Goal: Task Accomplishment & Management: Manage account settings

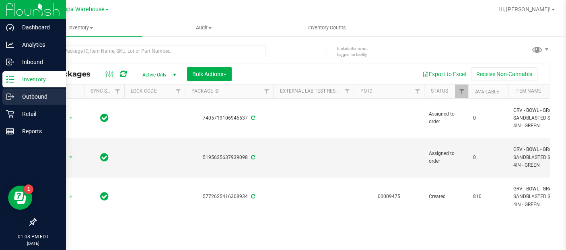
click at [30, 97] on p "Outbound" at bounding box center [38, 97] width 48 height 10
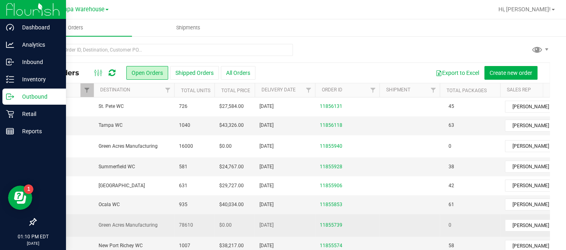
scroll to position [0, 35]
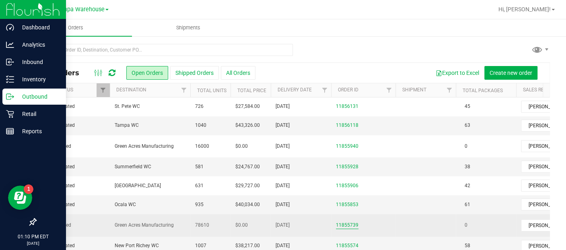
click at [343, 225] on link "11855739" at bounding box center [347, 225] width 23 height 8
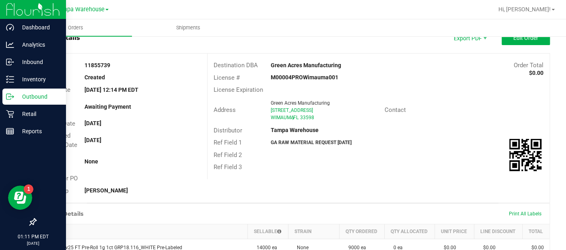
scroll to position [25, 0]
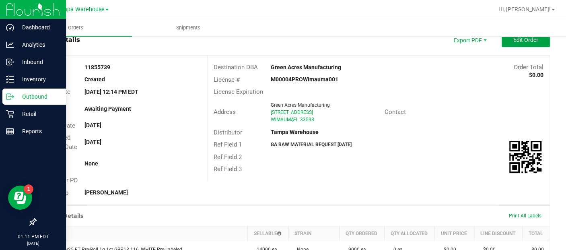
click at [515, 37] on span "Edit Order" at bounding box center [525, 40] width 25 height 6
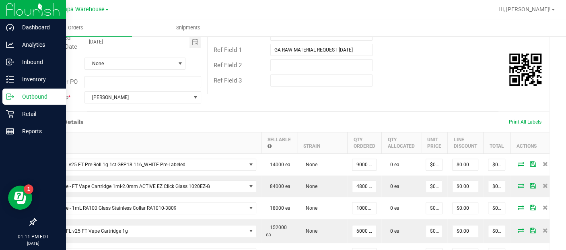
scroll to position [128, 0]
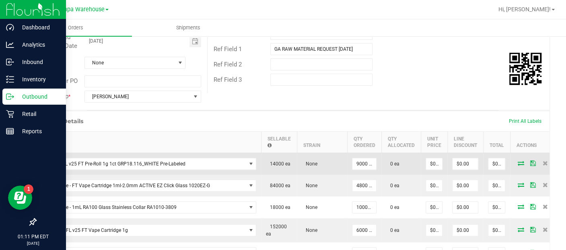
click at [517, 164] on icon at bounding box center [520, 162] width 6 height 5
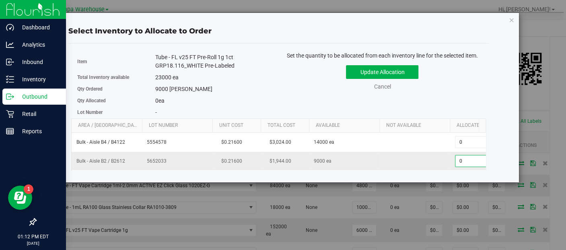
scroll to position [0, 35]
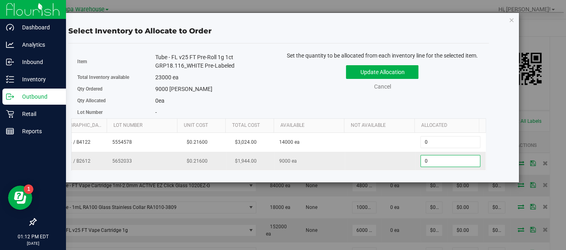
click at [465, 158] on span "0 0" at bounding box center [450, 161] width 60 height 12
click at [465, 158] on input "0" at bounding box center [450, 160] width 59 height 11
type input "9000"
click at [376, 68] on button "Update Allocation" at bounding box center [382, 72] width 72 height 14
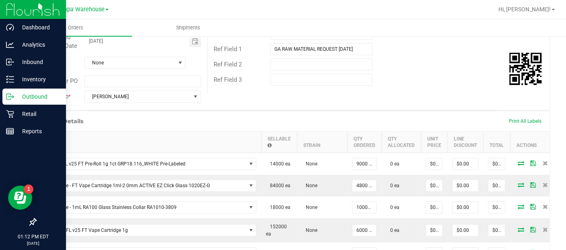
click at [376, 68] on div "Ref Field 2" at bounding box center [378, 64] width 342 height 15
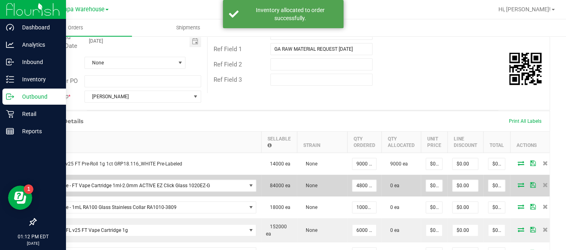
click at [517, 183] on icon at bounding box center [520, 184] width 6 height 5
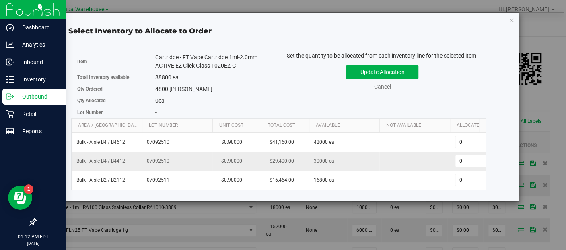
scroll to position [0, 41]
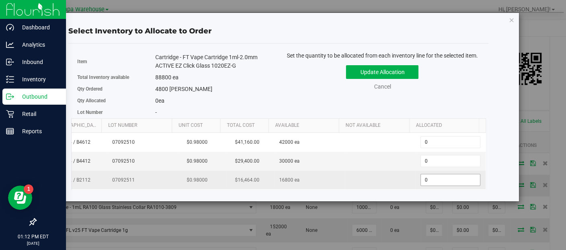
click at [426, 178] on span "0 0" at bounding box center [450, 180] width 60 height 12
click at [426, 178] on input "0" at bounding box center [450, 179] width 59 height 11
type input "4800"
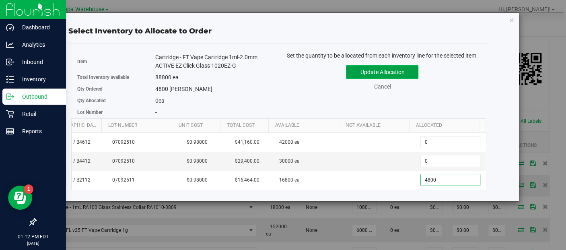
type input "4,800"
click at [387, 73] on button "Update Allocation" at bounding box center [382, 72] width 72 height 14
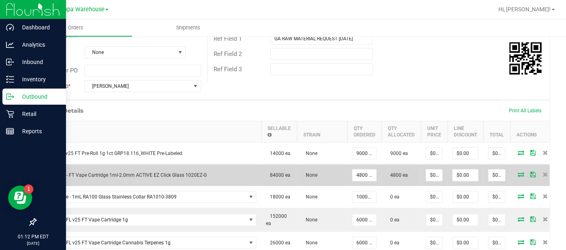
scroll to position [140, 0]
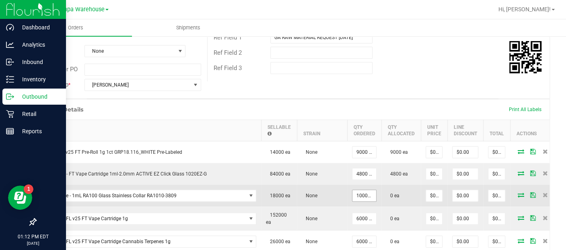
click at [362, 191] on input "10000 ea" at bounding box center [364, 195] width 24 height 11
click at [362, 191] on input "10000" at bounding box center [364, 195] width 24 height 11
type input "10000 ea"
click at [517, 195] on icon at bounding box center [520, 194] width 6 height 5
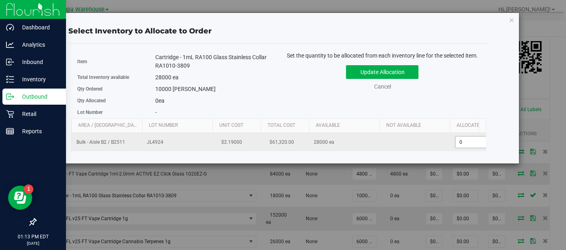
scroll to position [0, 35]
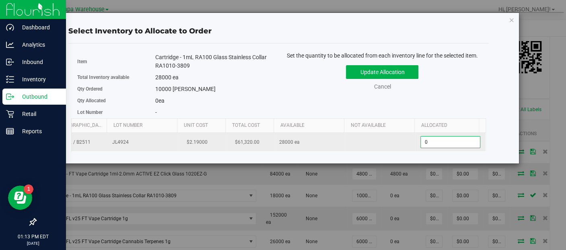
click at [463, 140] on span "0 0" at bounding box center [450, 142] width 60 height 12
click at [463, 140] on input "0" at bounding box center [450, 141] width 59 height 11
type input "10000"
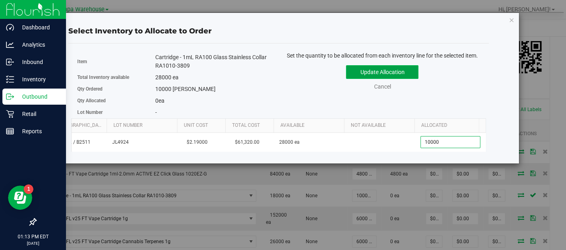
type input "10,000"
click at [386, 69] on button "Update Allocation" at bounding box center [382, 72] width 72 height 14
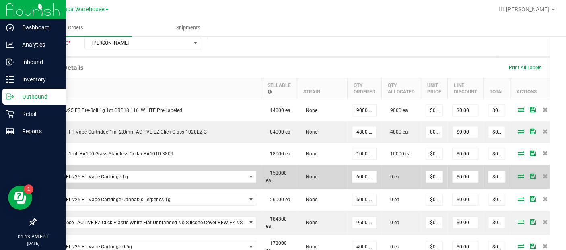
scroll to position [204, 0]
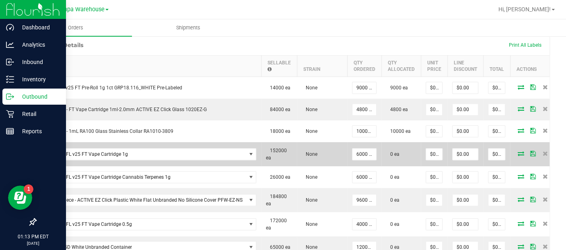
click at [517, 151] on icon at bounding box center [520, 153] width 6 height 5
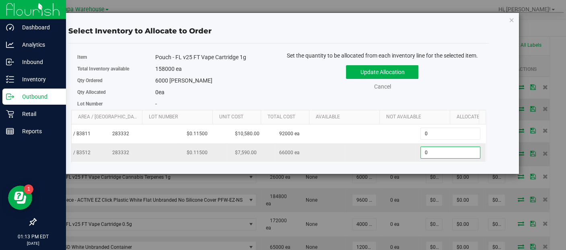
scroll to position [0, 35]
click at [463, 150] on span "0 0" at bounding box center [450, 152] width 60 height 12
click at [463, 150] on input "0" at bounding box center [450, 152] width 59 height 11
type input "6000"
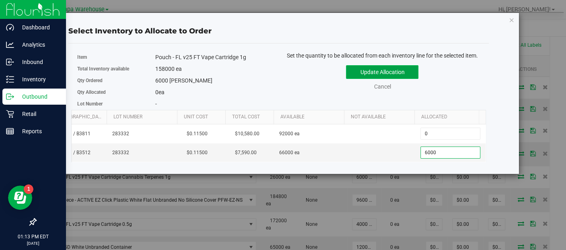
type input "6,000"
click at [372, 73] on button "Update Allocation" at bounding box center [382, 72] width 72 height 14
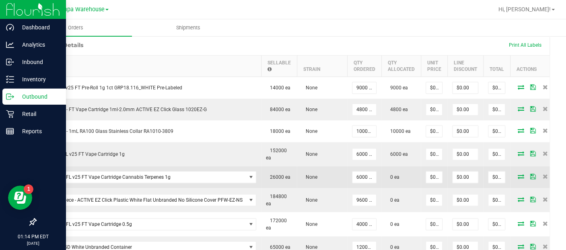
click at [517, 174] on icon at bounding box center [520, 176] width 6 height 5
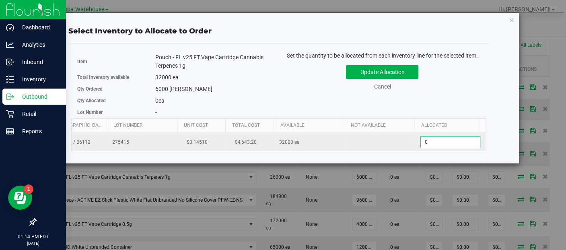
click at [462, 137] on span "0 0" at bounding box center [450, 142] width 60 height 12
click at [462, 137] on input "0" at bounding box center [450, 141] width 59 height 11
type input "6000"
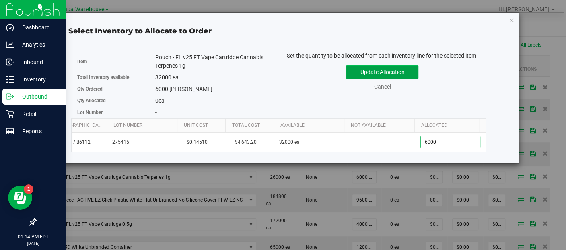
type input "6,000"
click at [392, 70] on button "Update Allocation" at bounding box center [382, 72] width 72 height 14
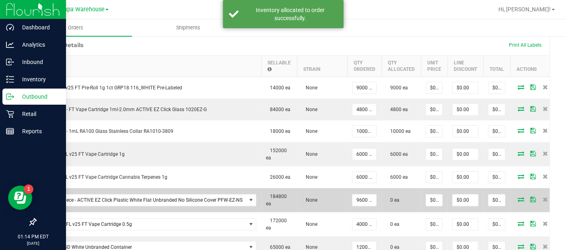
click at [517, 198] on icon at bounding box center [520, 199] width 6 height 5
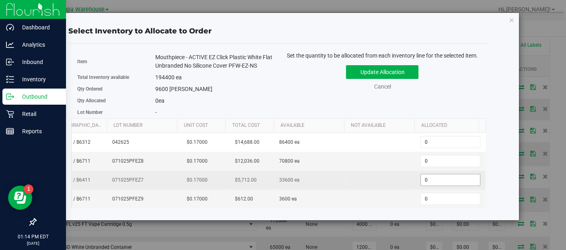
click at [434, 177] on span "0 0" at bounding box center [450, 180] width 60 height 12
click at [434, 177] on input "0" at bounding box center [450, 179] width 59 height 11
type input "9600"
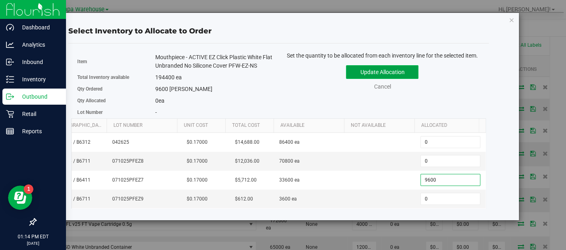
click at [397, 69] on button "Update Allocation" at bounding box center [382, 72] width 72 height 14
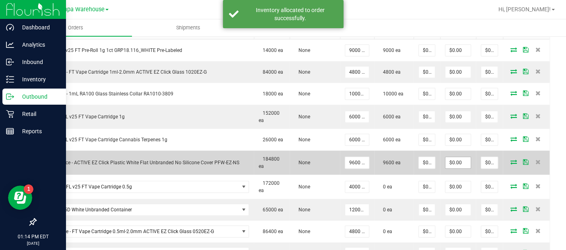
scroll to position [244, 0]
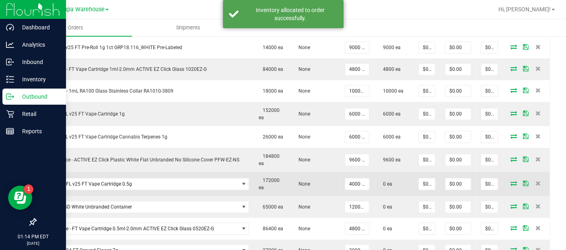
click at [510, 182] on icon at bounding box center [513, 183] width 6 height 5
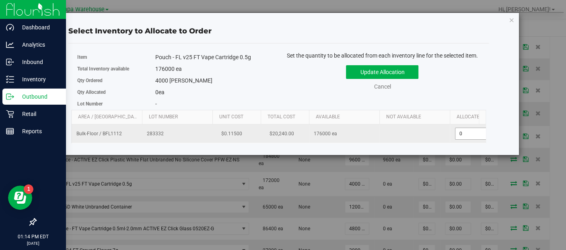
scroll to position [0, 41]
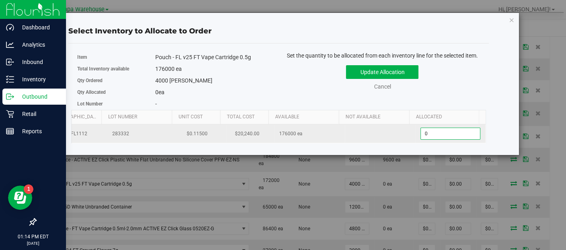
click at [429, 132] on span "0 0" at bounding box center [450, 133] width 60 height 12
click at [429, 132] on input "0" at bounding box center [450, 133] width 59 height 11
type input "4000"
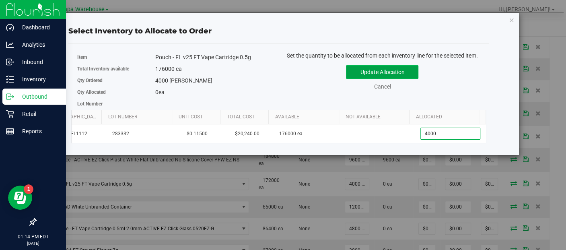
type input "4,000"
click at [373, 70] on button "Update Allocation" at bounding box center [382, 72] width 72 height 14
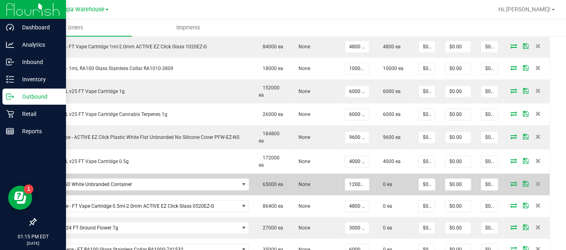
scroll to position [267, 0]
click at [506, 176] on td at bounding box center [527, 184] width 48 height 22
click at [510, 181] on icon at bounding box center [513, 183] width 6 height 5
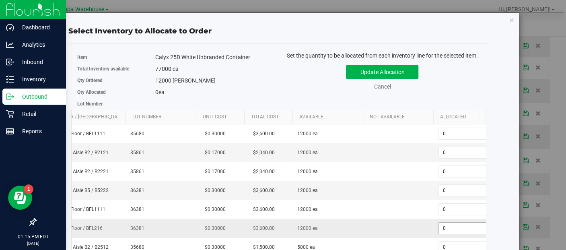
scroll to position [0, 41]
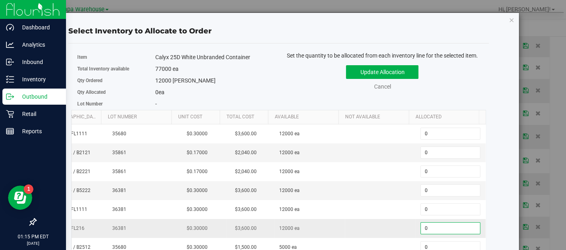
click at [446, 224] on span "0 0" at bounding box center [450, 228] width 60 height 12
click at [446, 224] on input "0" at bounding box center [450, 227] width 59 height 11
type input "12000"
type input "12,000"
click at [397, 79] on button "Update Allocation" at bounding box center [382, 72] width 72 height 14
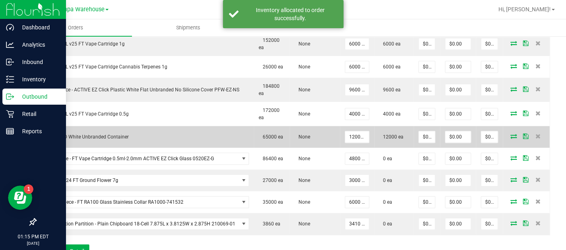
scroll to position [315, 0]
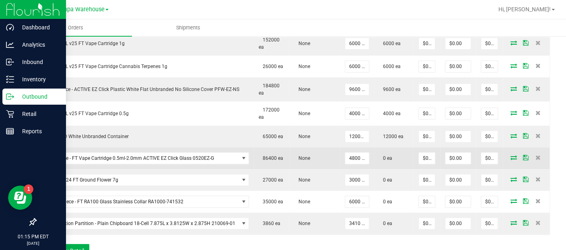
click at [505, 148] on td at bounding box center [527, 158] width 48 height 22
click at [510, 155] on icon at bounding box center [513, 157] width 6 height 5
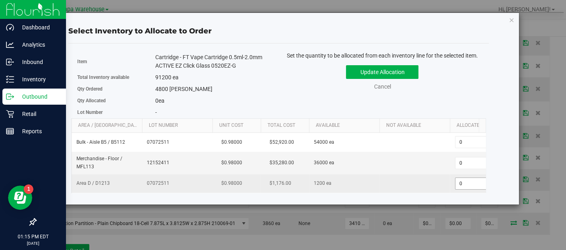
scroll to position [0, 35]
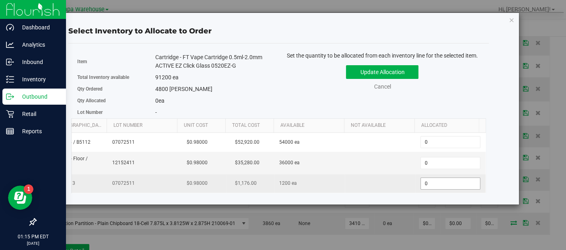
click at [466, 184] on span "0 0" at bounding box center [450, 183] width 60 height 12
click at [466, 184] on input "0" at bounding box center [450, 183] width 59 height 11
type input "1200"
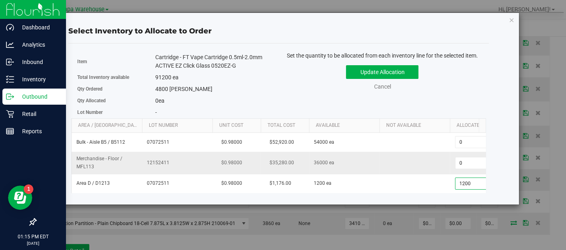
scroll to position [0, 19]
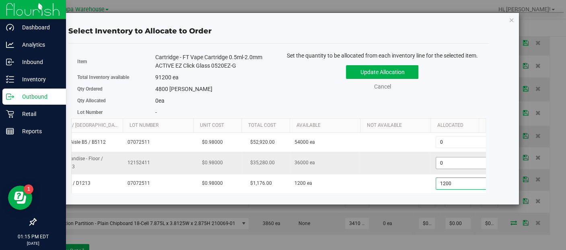
type input "1,200"
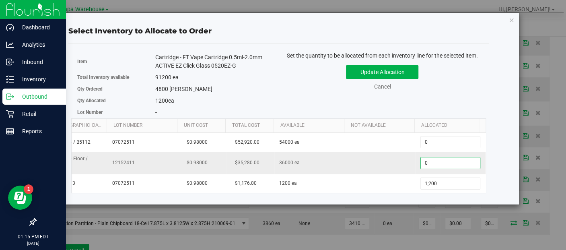
click at [445, 163] on span "0 0" at bounding box center [450, 163] width 60 height 12
click at [445, 163] on input "0" at bounding box center [450, 162] width 59 height 11
type input "3600"
type input "3,600"
click at [400, 72] on button "Update Allocation" at bounding box center [382, 72] width 72 height 14
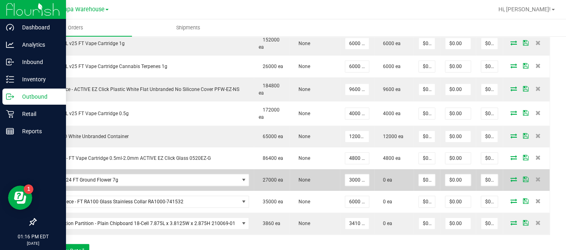
click at [510, 179] on icon at bounding box center [513, 179] width 6 height 5
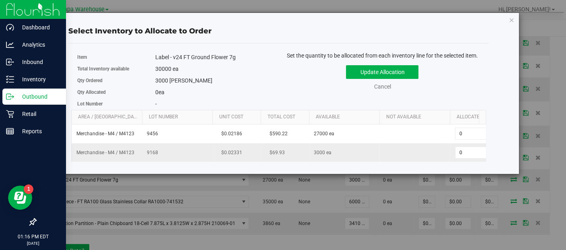
scroll to position [0, 41]
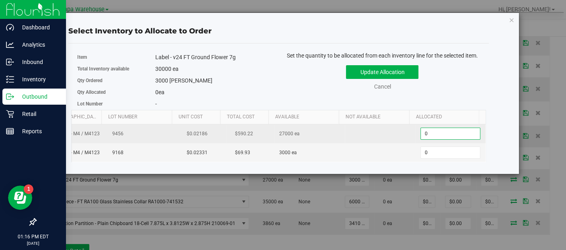
click at [432, 127] on span "0 0" at bounding box center [450, 133] width 60 height 12
click at [432, 128] on input "0" at bounding box center [450, 133] width 59 height 11
type input "3000"
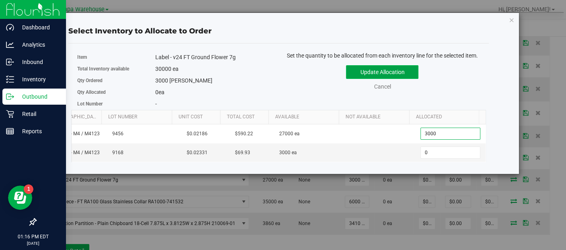
type input "3,000"
click at [403, 70] on button "Update Allocation" at bounding box center [382, 72] width 72 height 14
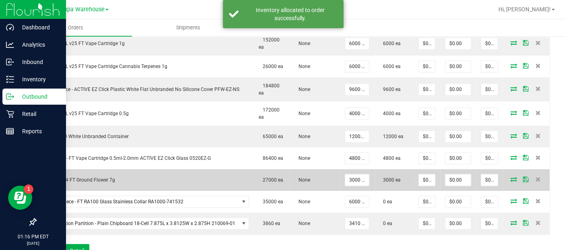
scroll to position [328, 0]
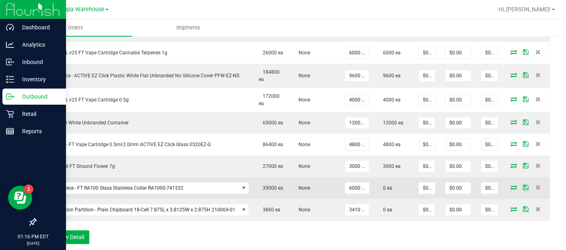
click at [510, 185] on icon at bounding box center [513, 187] width 6 height 5
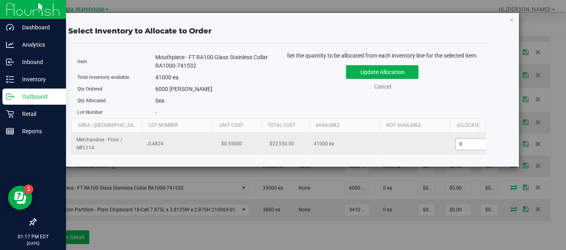
scroll to position [0, 35]
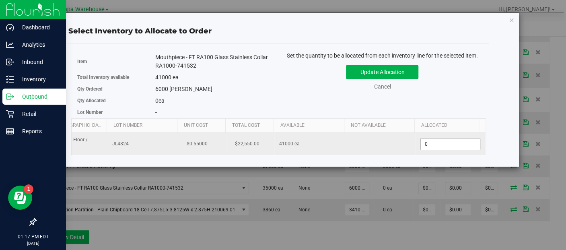
click at [465, 146] on span "0 0" at bounding box center [450, 144] width 60 height 12
click at [465, 146] on input "0" at bounding box center [450, 143] width 59 height 11
type input "6000"
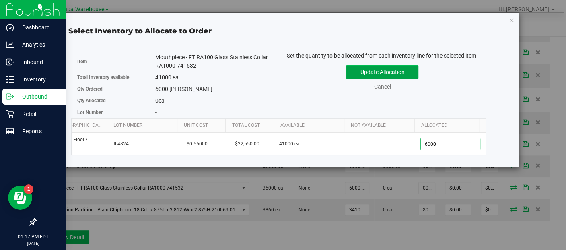
type input "6,000"
click at [375, 76] on button "Update Allocation" at bounding box center [382, 72] width 72 height 14
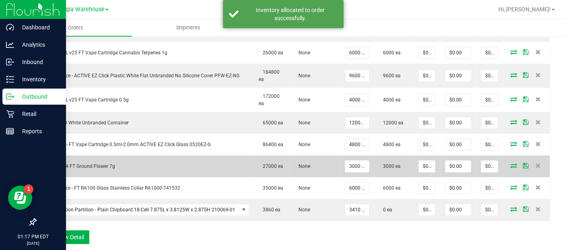
scroll to position [362, 0]
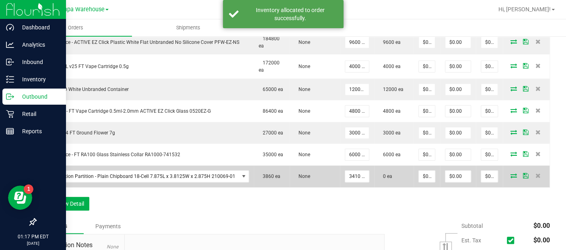
click at [510, 175] on icon at bounding box center [513, 175] width 6 height 5
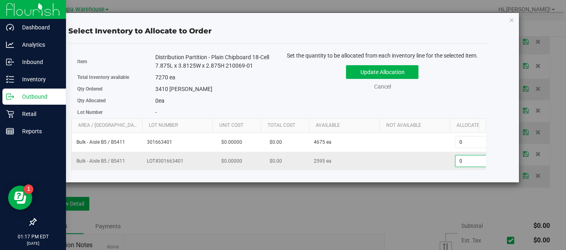
scroll to position [0, 35]
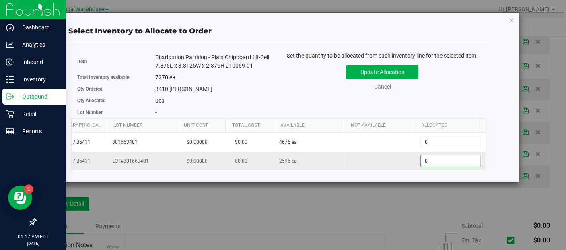
drag, startPoint x: 465, startPoint y: 158, endPoint x: 392, endPoint y: 159, distance: 72.4
click at [392, 159] on tr "Bulk - Aisle B5 / B5411 LOT#301663401 $0.00000 $0.00 2595 ea 0 0" at bounding box center [261, 161] width 448 height 18
type input "2595"
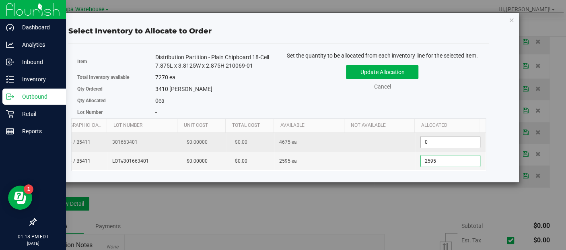
type input "2,595"
click at [439, 141] on span "0 0" at bounding box center [450, 142] width 60 height 12
click at [439, 141] on input "0" at bounding box center [450, 141] width 59 height 11
type input "815"
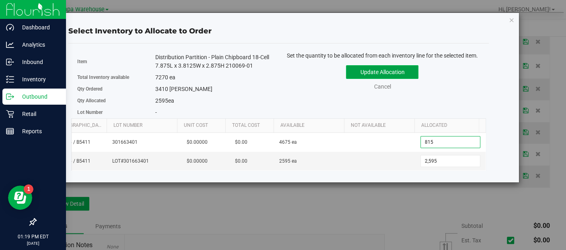
type input "815"
click at [384, 70] on button "Update Allocation" at bounding box center [382, 72] width 72 height 14
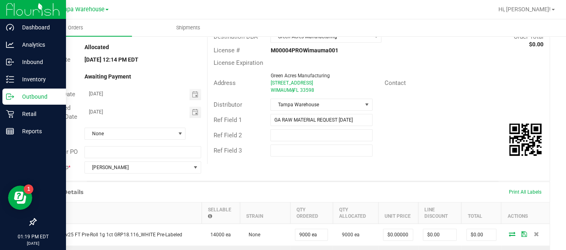
scroll to position [0, 0]
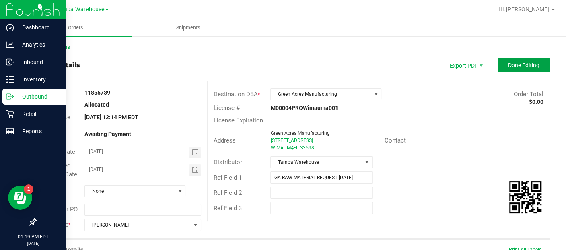
click at [513, 66] on span "Done Editing" at bounding box center [523, 65] width 31 height 6
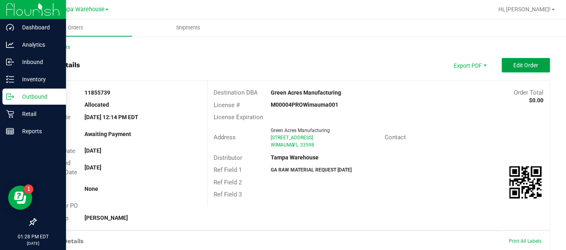
click at [518, 67] on span "Edit Order" at bounding box center [525, 65] width 25 height 6
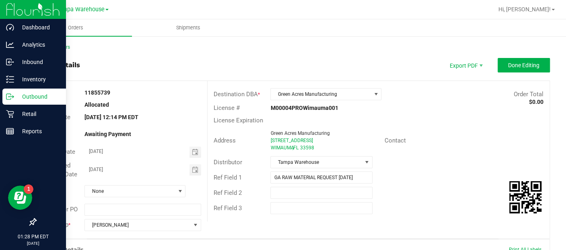
click at [515, 75] on outbound-order-header "Order details Export PDF Done Editing Order # 11855739 Status Allocated Order D…" at bounding box center [292, 148] width 514 height 181
click at [512, 64] on span "Done Editing" at bounding box center [523, 65] width 31 height 6
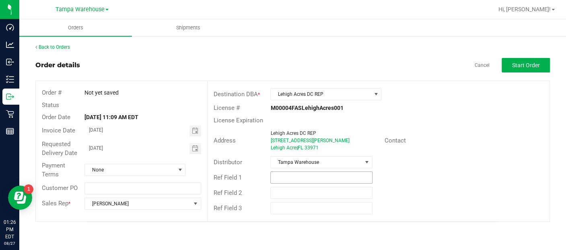
click at [300, 176] on input "text" at bounding box center [321, 177] width 102 height 12
type input "SEBRING UNIFORMS [DATE]"
type input "K"
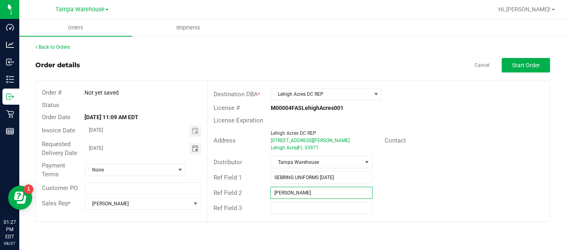
click at [192, 151] on span "Toggle calendar" at bounding box center [194, 148] width 6 height 6
type input "[PERSON_NAME]"
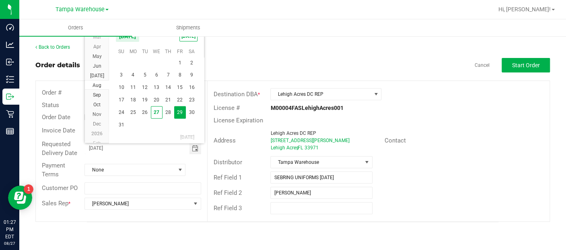
click at [181, 114] on span "29" at bounding box center [180, 112] width 12 height 12
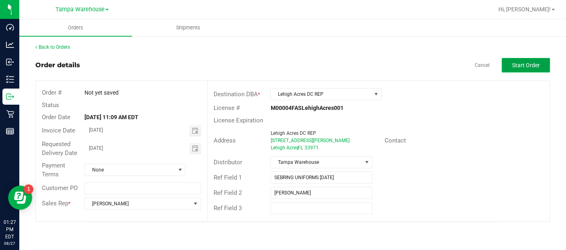
click at [525, 62] on span "Start Order" at bounding box center [526, 65] width 28 height 6
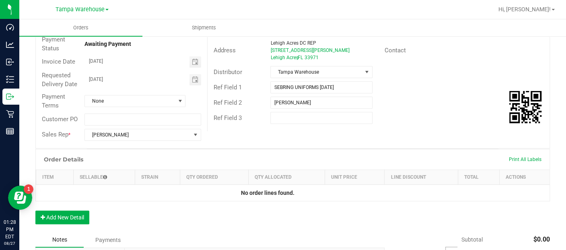
scroll to position [99, 0]
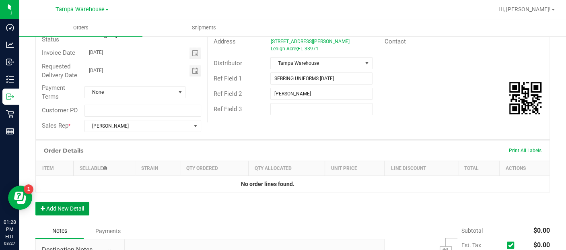
click at [81, 205] on button "Add New Detail" at bounding box center [62, 208] width 54 height 14
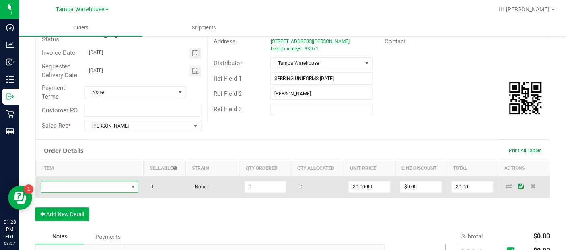
click at [85, 188] on span "NO DATA FOUND" at bounding box center [84, 186] width 87 height 11
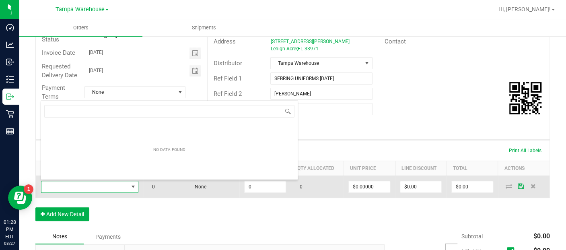
scroll to position [12, 94]
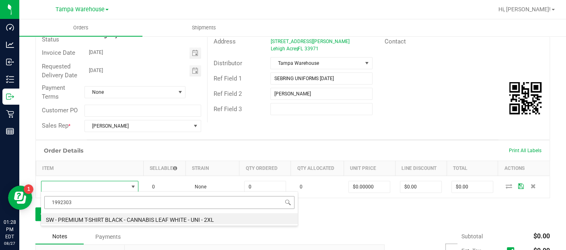
click at [97, 199] on input "1992303" at bounding box center [169, 202] width 250 height 12
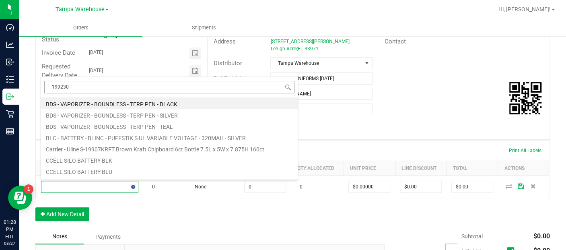
type input "1992303"
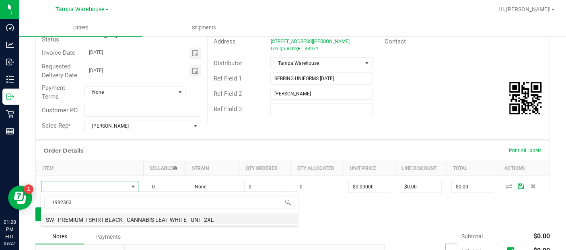
click at [90, 217] on li "SW - PREMIUM T-SHIRT BLACK - CANNABIS LEAF WHITE - UNI - 2XL" at bounding box center [169, 218] width 257 height 11
type input "0 ea"
type input "$12.75000"
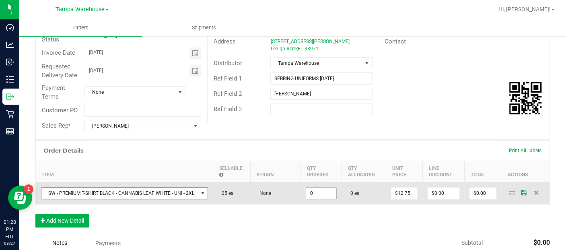
click at [326, 191] on input "0" at bounding box center [321, 192] width 30 height 11
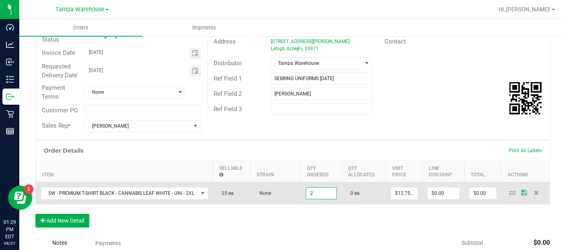
type input "2 ea"
type input "$25.50"
click at [413, 201] on td "$12.75000" at bounding box center [404, 193] width 37 height 22
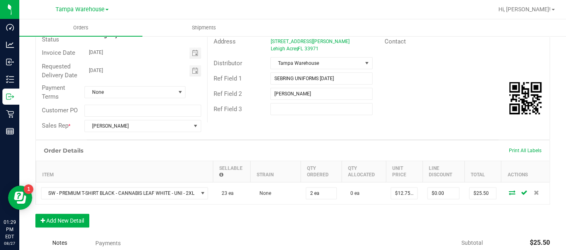
click at [509, 190] on icon at bounding box center [512, 192] width 6 height 5
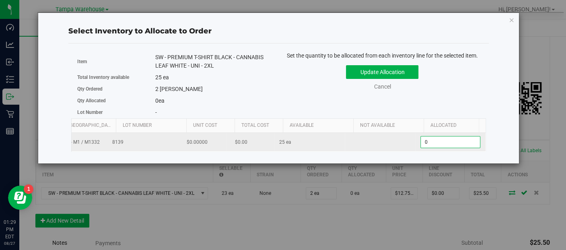
scroll to position [0, 35]
click at [441, 146] on span "0 0" at bounding box center [450, 142] width 60 height 12
click at [441, 146] on input "0" at bounding box center [450, 141] width 59 height 11
type input "2"
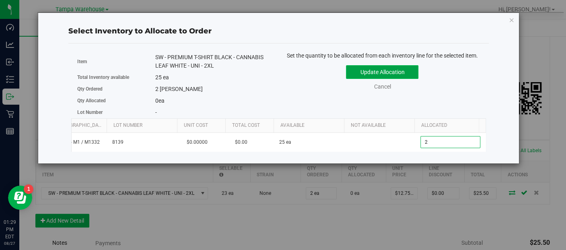
type input "2"
click at [408, 72] on button "Update Allocation" at bounding box center [382, 72] width 72 height 14
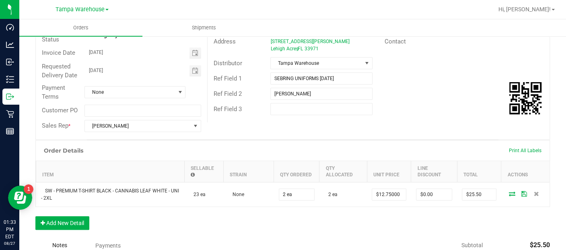
scroll to position [0, 0]
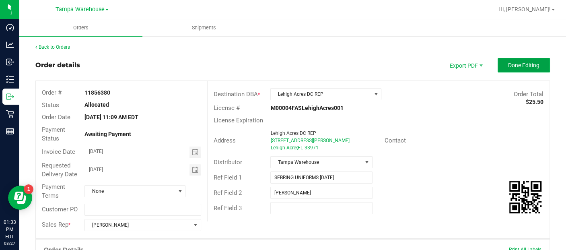
click at [515, 62] on span "Done Editing" at bounding box center [523, 65] width 31 height 6
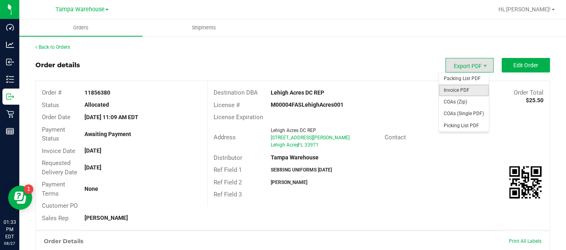
click at [459, 89] on span "Invoice PDF" at bounding box center [464, 90] width 50 height 12
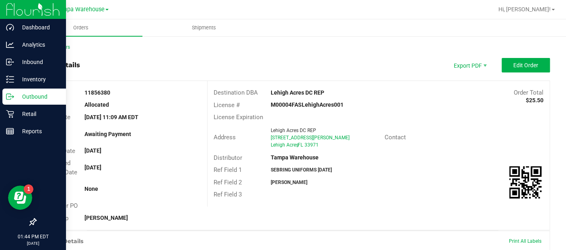
click at [28, 96] on p "Outbound" at bounding box center [38, 97] width 48 height 10
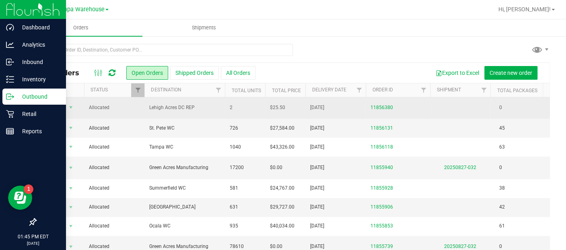
click at [202, 105] on span "Lehigh Acres DC REP" at bounding box center [184, 108] width 71 height 8
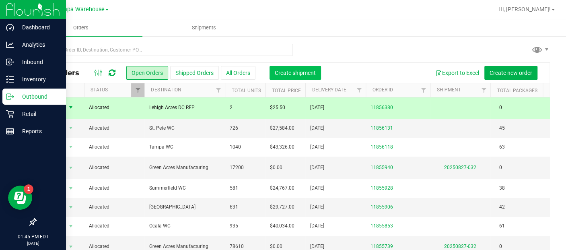
click at [296, 75] on span "Create shipment" at bounding box center [295, 73] width 41 height 6
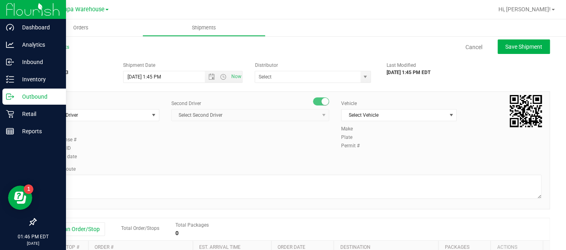
click at [148, 166] on div "Planned Route" at bounding box center [292, 168] width 497 height 7
click at [362, 78] on span "select" at bounding box center [365, 77] width 6 height 6
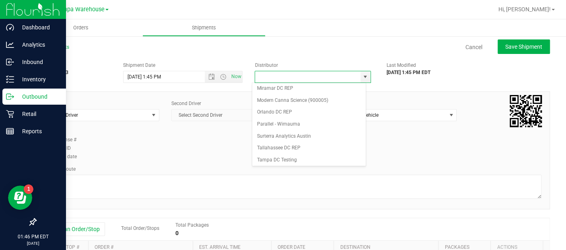
scroll to position [317, 0]
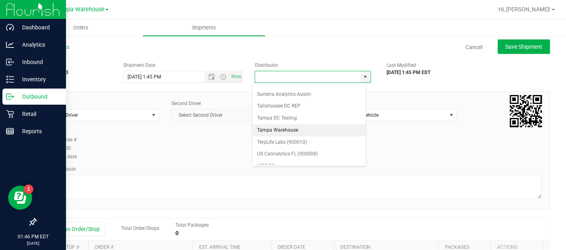
click at [285, 124] on li "Tampa Warehouse" at bounding box center [308, 130] width 113 height 12
type input "Tampa Warehouse"
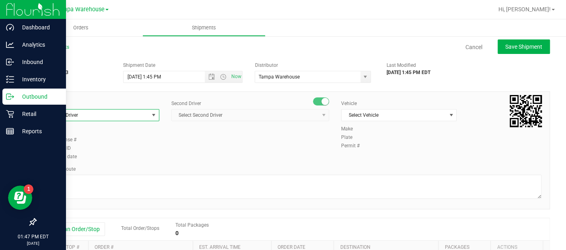
click at [122, 119] on span "Select Driver" at bounding box center [96, 114] width 105 height 11
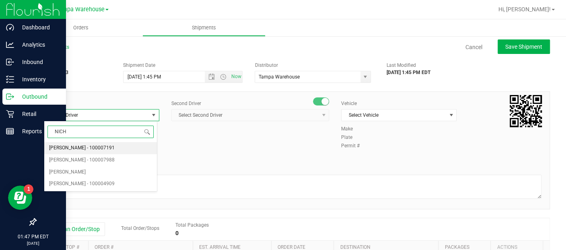
click at [88, 146] on span "[PERSON_NAME] - 100007191" at bounding box center [82, 148] width 66 height 10
type input "NICH"
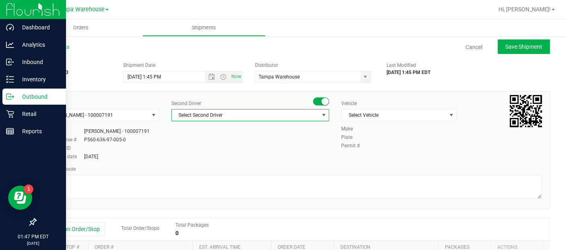
click at [211, 114] on span "Select Second Driver" at bounding box center [245, 114] width 147 height 11
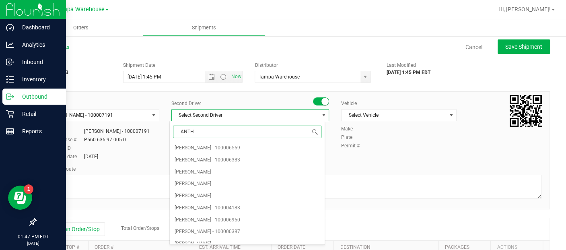
type input "ANTHO"
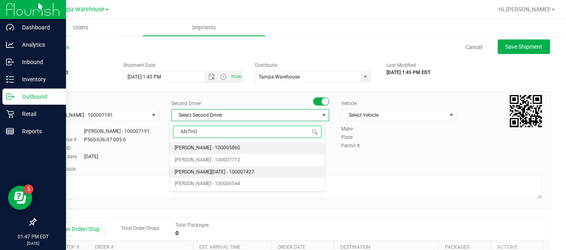
click at [205, 173] on span "[PERSON_NAME][DATE] - 100007427" at bounding box center [214, 172] width 80 height 10
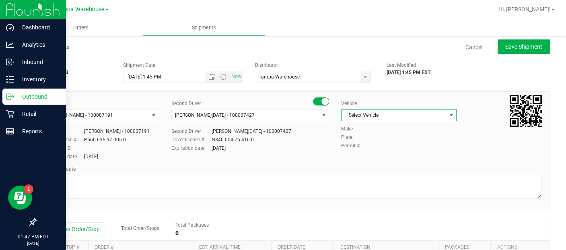
click at [420, 118] on span "Select Vehicle" at bounding box center [393, 114] width 105 height 11
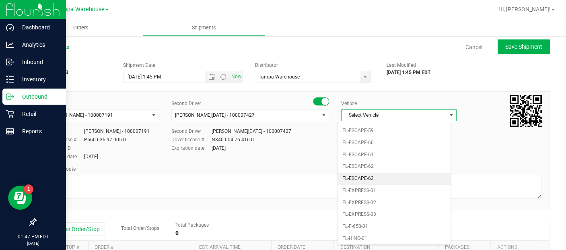
scroll to position [119, 0]
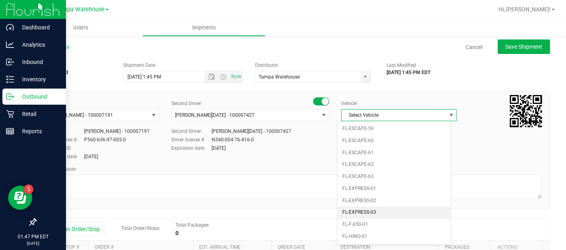
click at [364, 208] on li "FL-EXPRESS-03" at bounding box center [393, 212] width 113 height 12
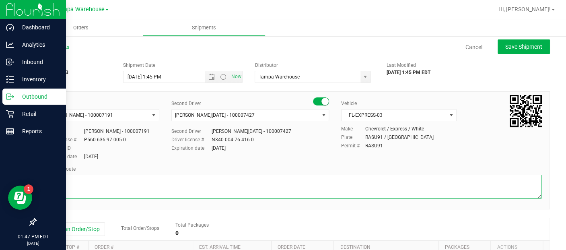
click at [241, 183] on textarea at bounding box center [292, 186] width 497 height 24
click at [48, 185] on textarea at bounding box center [292, 186] width 497 height 24
click at [151, 189] on textarea at bounding box center [292, 186] width 497 height 24
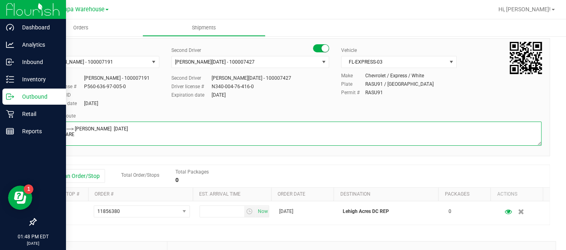
scroll to position [60, 0]
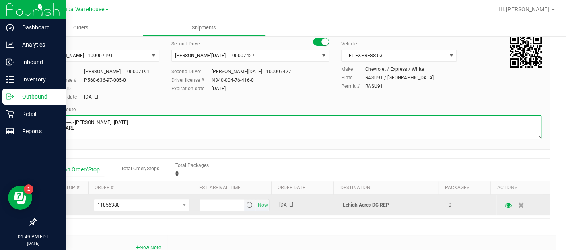
click at [246, 202] on span "select" at bounding box center [249, 204] width 6 height 6
type textarea "LHA DC ----> [PERSON_NAME] [DATE] HARDWARE"
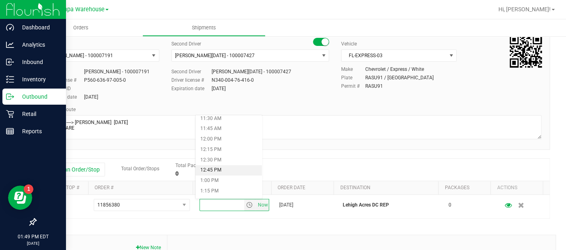
scroll to position [478, 0]
drag, startPoint x: 215, startPoint y: 138, endPoint x: 203, endPoint y: 138, distance: 11.7
click at [203, 138] on li "12:00 PM" at bounding box center [228, 140] width 66 height 10
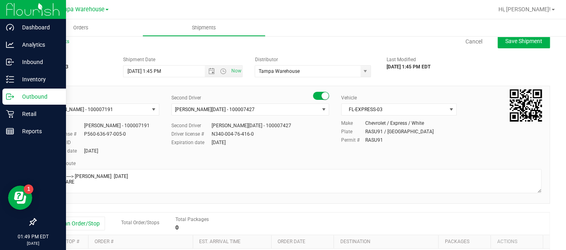
scroll to position [0, 0]
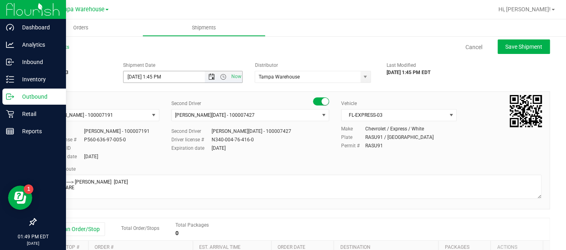
click at [208, 78] on span "Open the date view" at bounding box center [211, 77] width 6 height 6
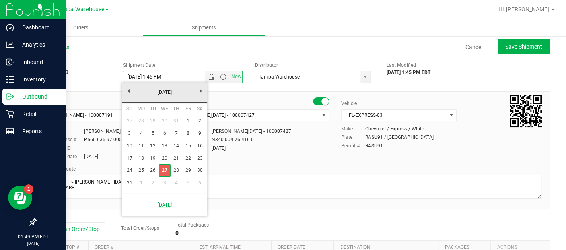
click at [166, 166] on link "27" at bounding box center [165, 170] width 12 height 12
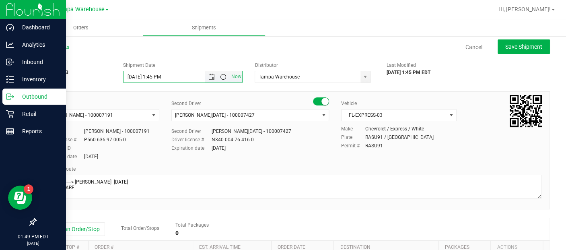
click at [222, 78] on span "Open the time view" at bounding box center [223, 77] width 6 height 6
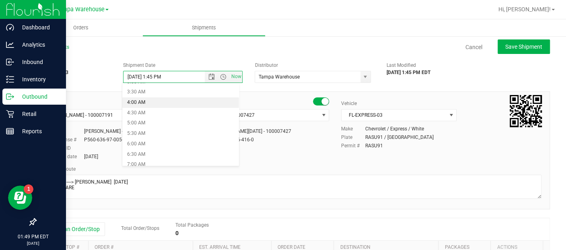
scroll to position [70, 0]
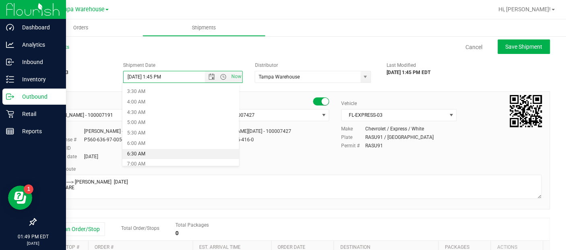
click at [143, 153] on li "6:30 AM" at bounding box center [180, 154] width 116 height 10
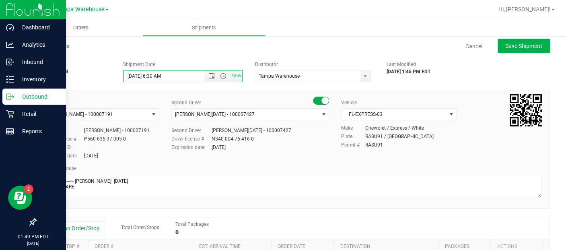
scroll to position [0, 0]
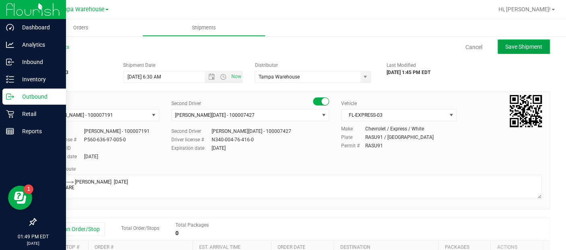
click at [502, 51] on button "Save Shipment" at bounding box center [523, 46] width 52 height 14
type input "[DATE] 10:30 AM"
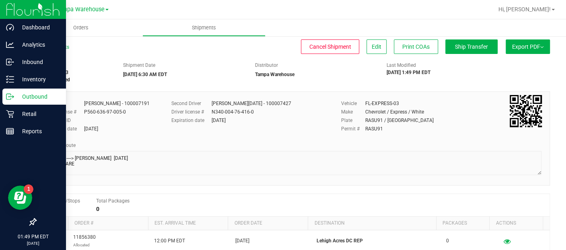
click at [511, 51] on button "Export PDF" at bounding box center [527, 46] width 44 height 14
click at [502, 77] on span "Manifest by Lot" at bounding box center [506, 77] width 33 height 6
click at [456, 46] on span "Ship Transfer" at bounding box center [471, 46] width 33 height 6
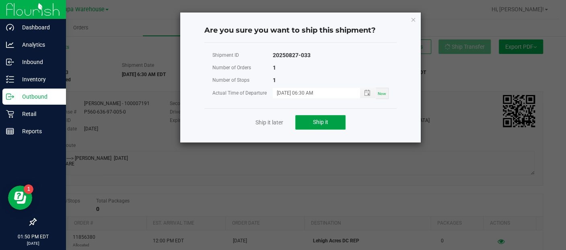
click at [326, 125] on button "Ship it" at bounding box center [320, 122] width 50 height 14
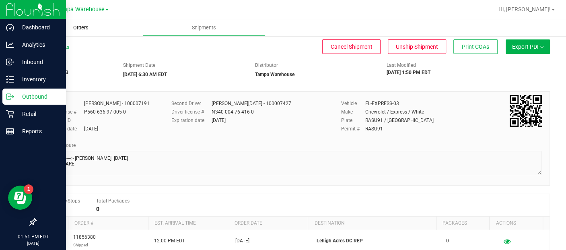
click at [77, 32] on uib-tab-heading "Orders" at bounding box center [80, 27] width 123 height 17
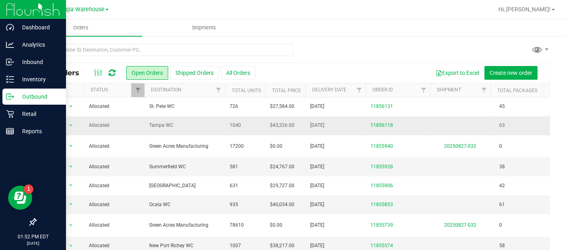
click at [323, 120] on td "[DATE]" at bounding box center [335, 125] width 60 height 19
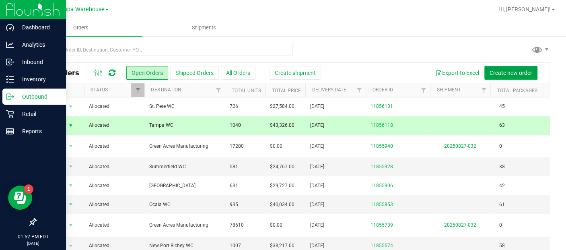
click at [507, 70] on span "Create new order" at bounding box center [510, 73] width 43 height 6
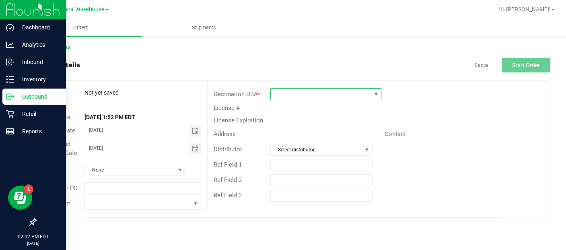
click at [374, 91] on span at bounding box center [375, 94] width 6 height 6
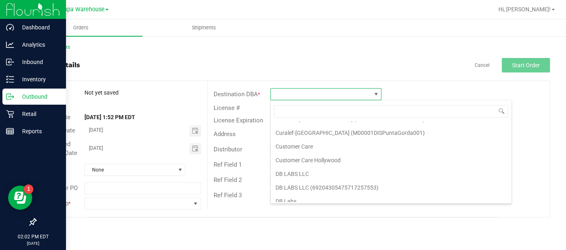
scroll to position [540, 0]
click at [294, 97] on span at bounding box center [321, 93] width 100 height 11
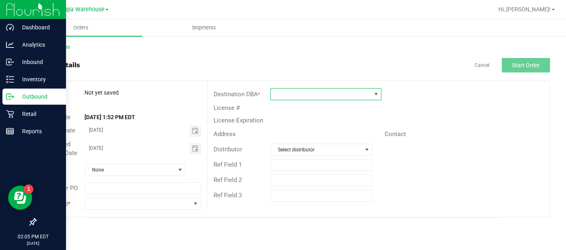
click at [294, 97] on span at bounding box center [321, 93] width 100 height 11
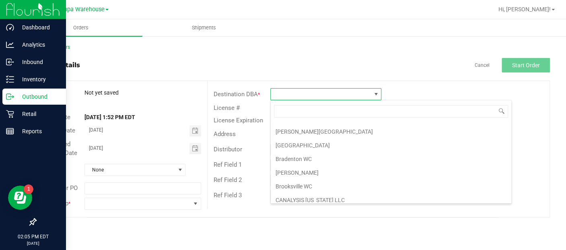
scroll to position [174, 0]
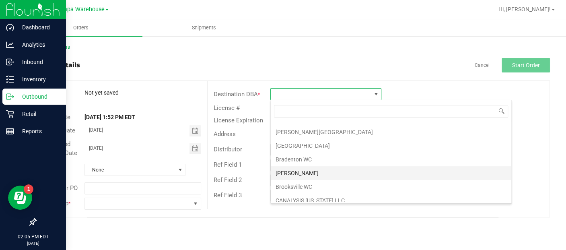
click at [298, 166] on li "[PERSON_NAME]" at bounding box center [391, 173] width 240 height 14
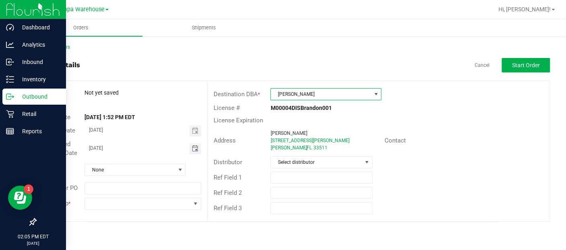
click at [191, 148] on span "Toggle calendar" at bounding box center [194, 148] width 6 height 6
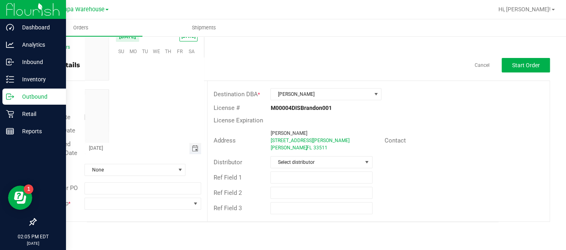
scroll to position [130303, 0]
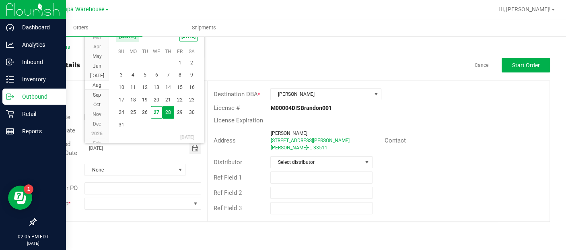
click at [166, 113] on span "28" at bounding box center [168, 112] width 12 height 12
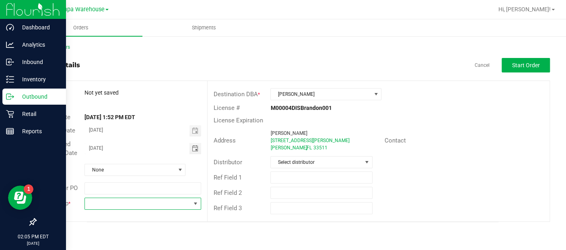
click at [197, 205] on span at bounding box center [195, 203] width 6 height 6
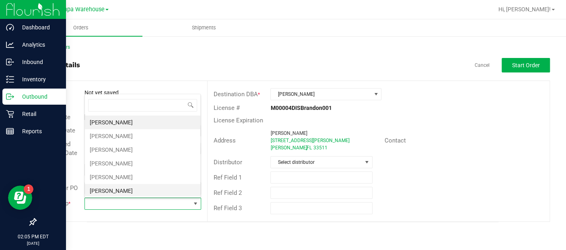
scroll to position [202, 0]
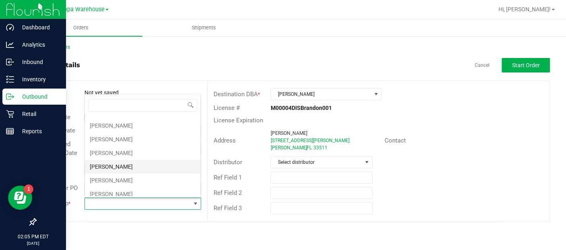
click at [132, 160] on li "[PERSON_NAME]" at bounding box center [142, 167] width 115 height 14
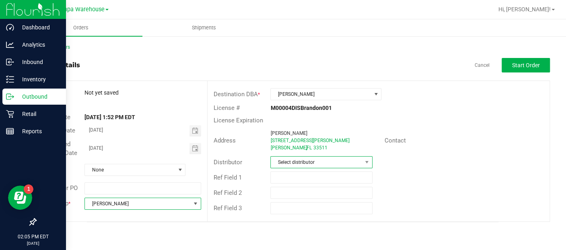
click at [310, 163] on span "Select distributor" at bounding box center [316, 161] width 91 height 11
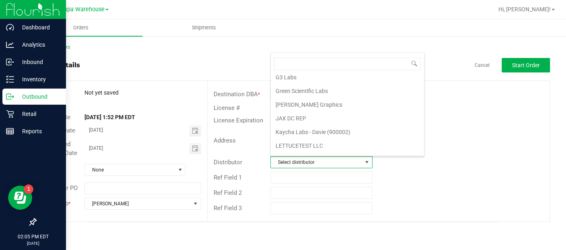
scroll to position [377, 0]
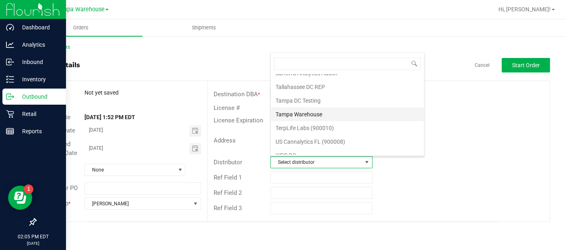
click at [294, 110] on li "Tampa Warehouse" at bounding box center [347, 114] width 153 height 14
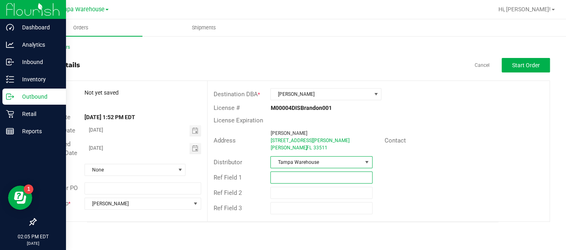
click at [294, 174] on input "text" at bounding box center [321, 177] width 102 height 12
type input "SMALL BAGS [DATE]"
click at [416, 200] on div "Ref Field 3" at bounding box center [378, 207] width 342 height 15
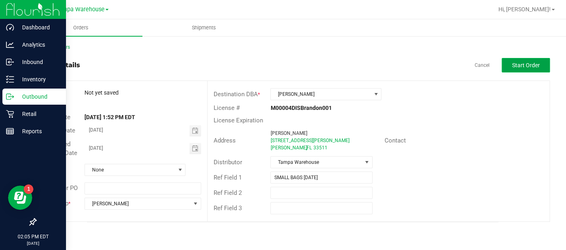
click at [534, 67] on span "Start Order" at bounding box center [526, 65] width 28 height 6
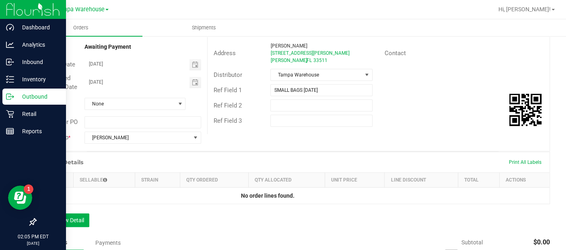
scroll to position [80, 0]
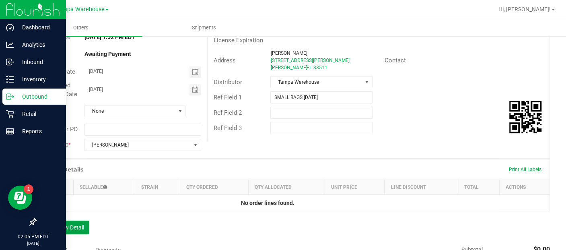
click at [72, 220] on button "Add New Detail" at bounding box center [62, 227] width 54 height 14
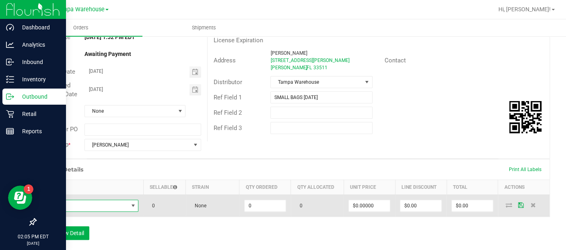
click at [72, 207] on span "NO DATA FOUND" at bounding box center [84, 205] width 87 height 11
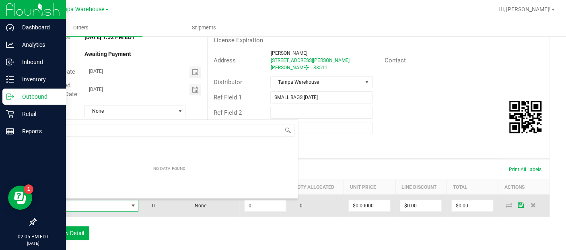
scroll to position [12, 94]
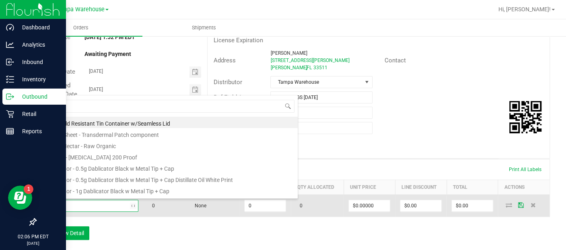
type input "SBAG"
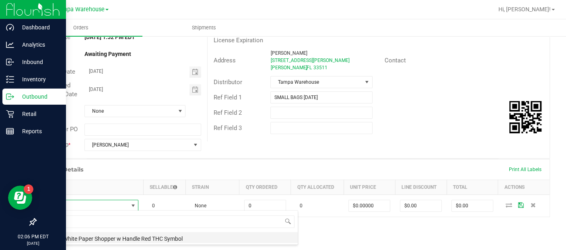
click at [96, 236] on li "SBag - White Paper Shopper w Handle Red THC Symbol" at bounding box center [169, 237] width 257 height 11
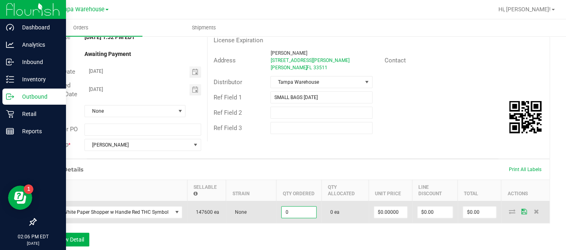
click at [290, 210] on input "0" at bounding box center [298, 211] width 35 height 11
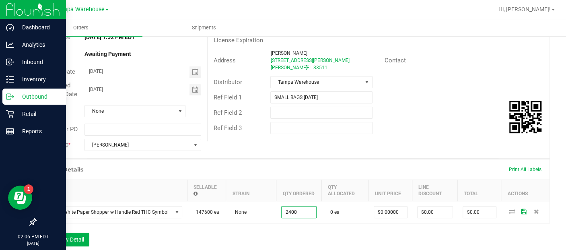
type input "2400 ea"
click at [401, 227] on div "Order Details Print All Labels Item Sellable Strain Qty Ordered Qty Allocated U…" at bounding box center [292, 206] width 514 height 95
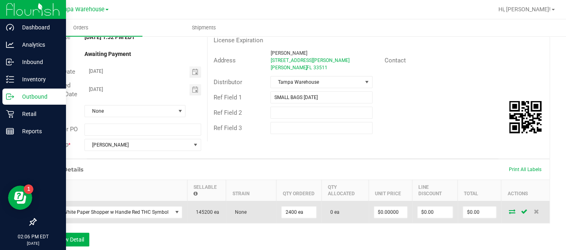
click at [509, 212] on icon at bounding box center [512, 211] width 6 height 5
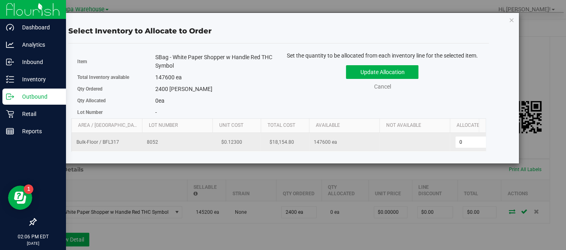
scroll to position [0, 41]
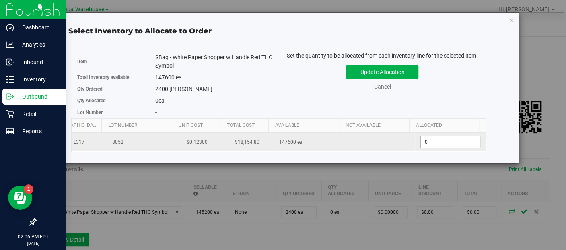
click at [433, 143] on span "0 0" at bounding box center [450, 142] width 60 height 12
click at [433, 143] on input "0" at bounding box center [450, 141] width 59 height 11
click at [429, 142] on span "0 0" at bounding box center [450, 142] width 60 height 12
click at [429, 142] on input "0" at bounding box center [450, 141] width 59 height 11
type input "2400"
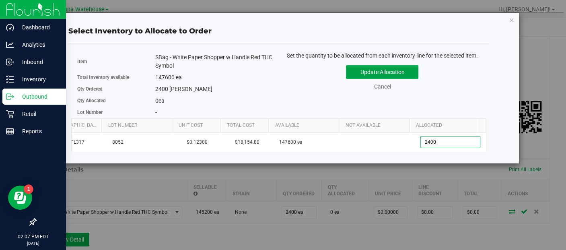
type input "2,400"
click at [389, 73] on button "Update Allocation" at bounding box center [382, 72] width 72 height 14
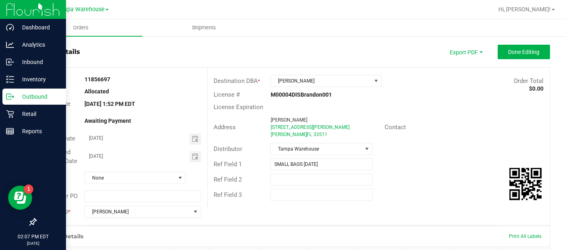
scroll to position [0, 0]
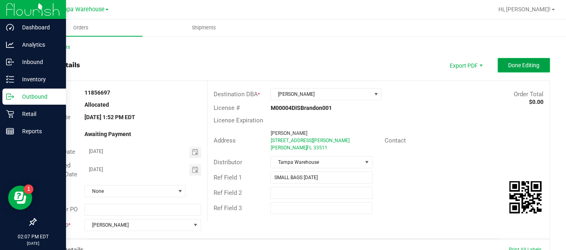
click at [519, 64] on span "Done Editing" at bounding box center [523, 65] width 31 height 6
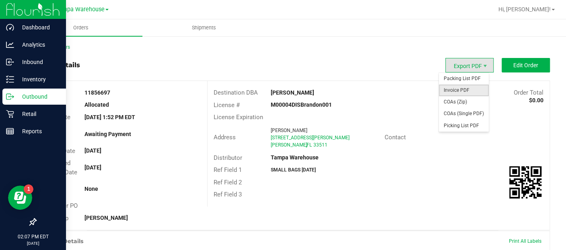
click at [459, 86] on span "Invoice PDF" at bounding box center [464, 90] width 50 height 12
click at [462, 66] on span "Export PDF" at bounding box center [469, 65] width 48 height 14
click at [458, 88] on span "Invoice PDF" at bounding box center [464, 90] width 50 height 12
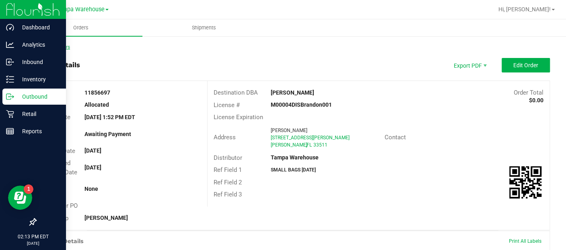
click at [63, 50] on div "Back to Orders" at bounding box center [292, 46] width 514 height 7
click at [58, 49] on link "Back to Orders" at bounding box center [52, 47] width 35 height 6
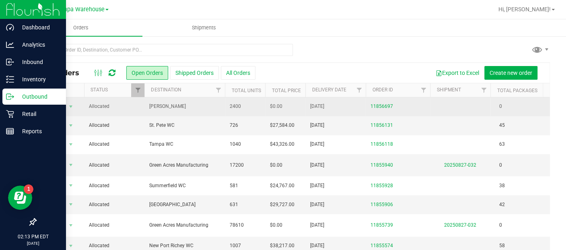
click at [187, 106] on span "[PERSON_NAME]" at bounding box center [184, 107] width 71 height 8
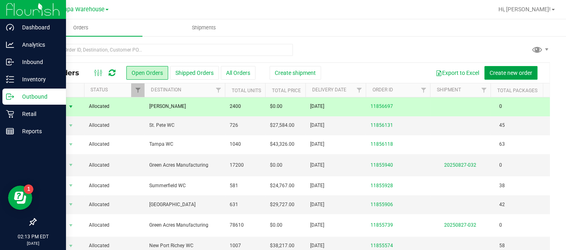
click at [501, 70] on span "Create new order" at bounding box center [510, 73] width 43 height 6
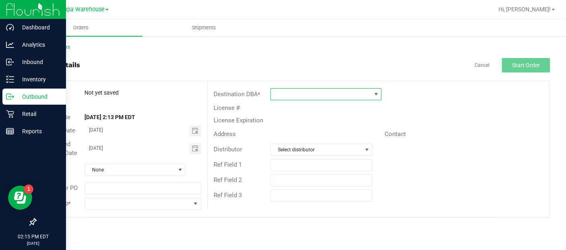
click at [378, 96] on span at bounding box center [375, 94] width 6 height 6
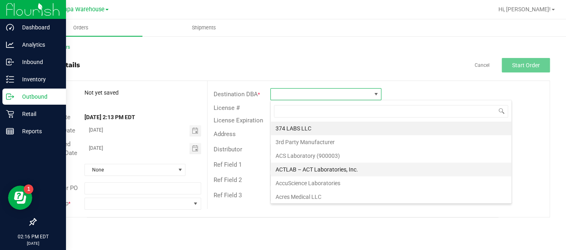
scroll to position [19, 0]
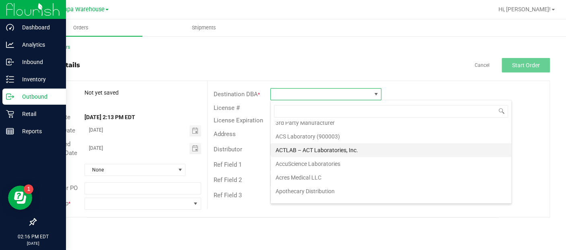
click at [343, 164] on li "AccuScience Laboratories" at bounding box center [391, 164] width 240 height 14
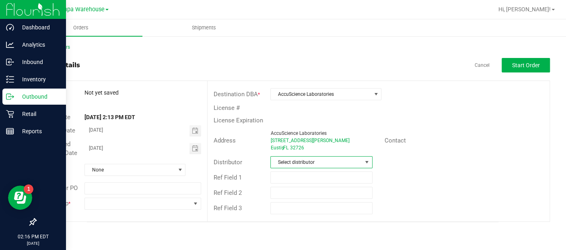
click at [343, 164] on span "Select distributor" at bounding box center [316, 161] width 91 height 11
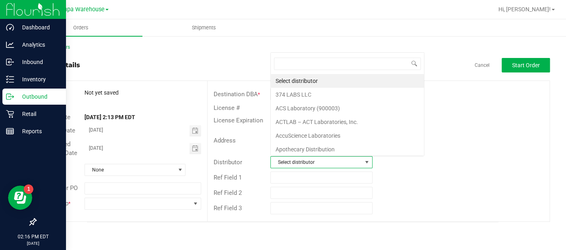
scroll to position [12, 100]
click at [366, 160] on span at bounding box center [366, 162] width 6 height 6
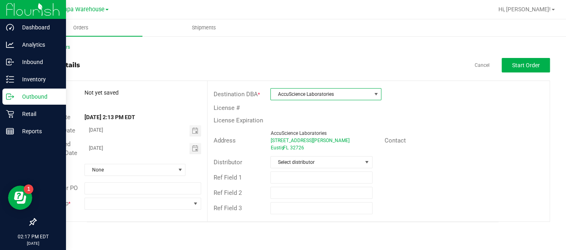
click at [377, 94] on span at bounding box center [375, 94] width 6 height 6
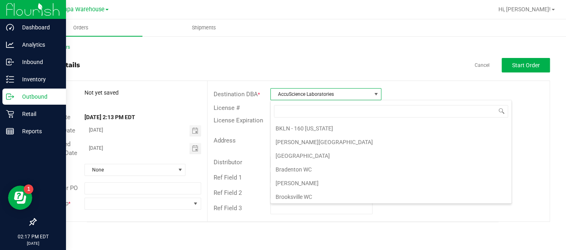
scroll to position [165, 0]
click at [293, 175] on li "[PERSON_NAME]" at bounding box center [391, 182] width 240 height 14
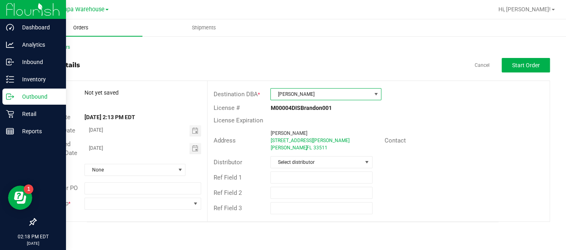
click at [79, 28] on span "Orders" at bounding box center [80, 27] width 37 height 7
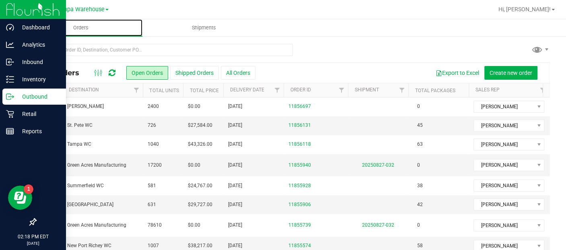
scroll to position [0, 27]
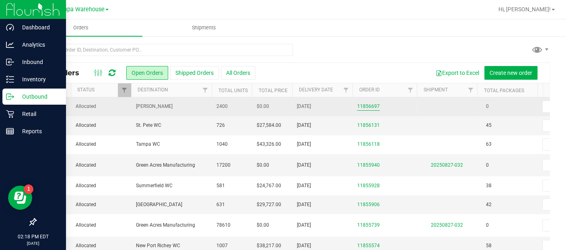
click at [372, 104] on link "11856697" at bounding box center [368, 107] width 23 height 8
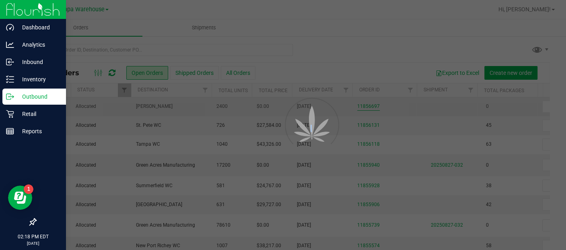
click at [372, 104] on div at bounding box center [283, 125] width 566 height 250
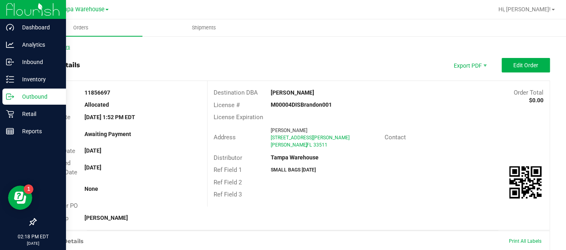
click at [55, 49] on link "Back to Orders" at bounding box center [52, 47] width 35 height 6
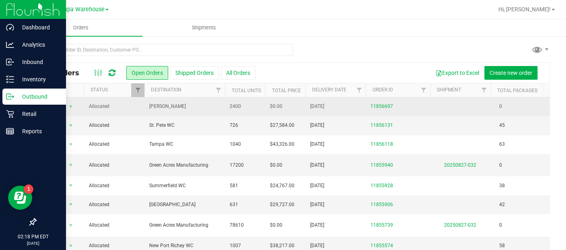
click at [413, 106] on span "11856697" at bounding box center [397, 107] width 55 height 8
click at [204, 109] on span "[PERSON_NAME]" at bounding box center [184, 107] width 71 height 8
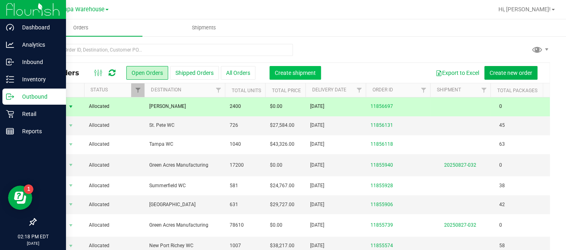
click at [283, 70] on span "Create shipment" at bounding box center [295, 73] width 41 height 6
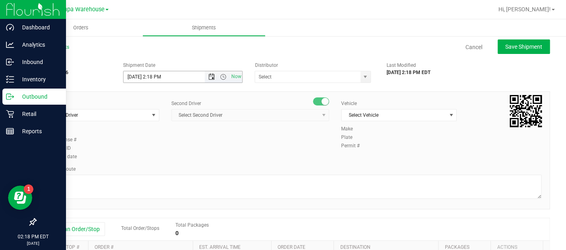
click at [209, 77] on span "Open the date view" at bounding box center [211, 77] width 6 height 6
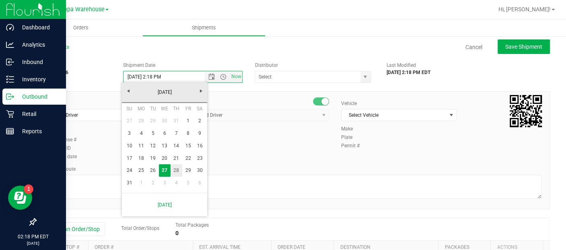
click at [178, 168] on link "28" at bounding box center [176, 170] width 12 height 12
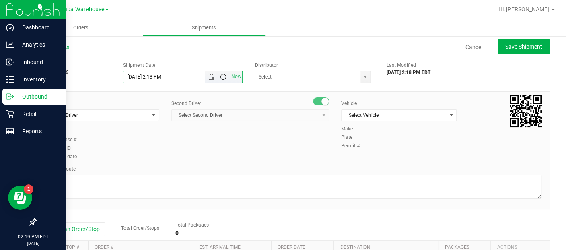
click at [223, 78] on span "Open the time view" at bounding box center [223, 77] width 6 height 6
click at [144, 93] on li "6:30 AM" at bounding box center [180, 97] width 116 height 10
type input "[DATE] 6:30 AM"
click at [360, 80] on span "select" at bounding box center [365, 76] width 10 height 11
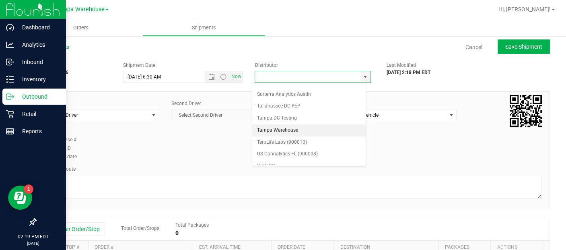
click at [305, 124] on li "Tampa Warehouse" at bounding box center [308, 130] width 113 height 12
type input "Tampa Warehouse"
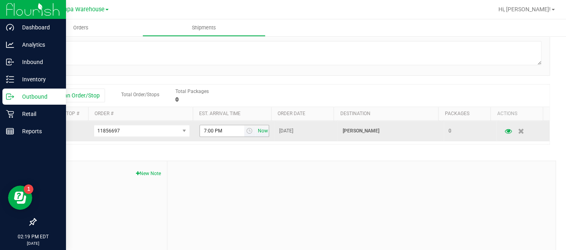
scroll to position [134, 0]
click at [246, 131] on span "select" at bounding box center [249, 130] width 6 height 6
click at [246, 128] on span "select" at bounding box center [249, 130] width 6 height 6
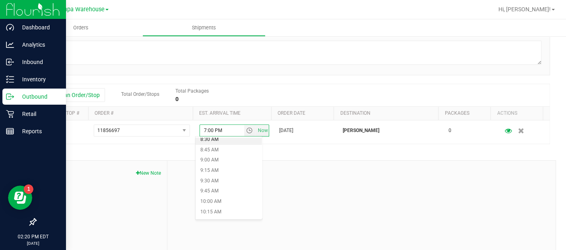
scroll to position [381, 0]
click at [213, 193] on li "10:30 AM" at bounding box center [228, 196] width 66 height 10
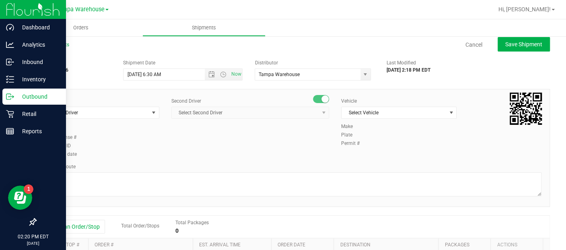
scroll to position [0, 0]
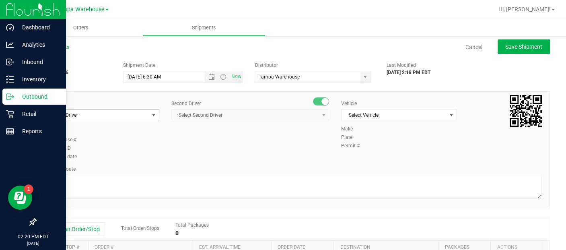
click at [153, 114] on span "select" at bounding box center [153, 115] width 6 height 6
click at [149, 115] on span "select" at bounding box center [154, 114] width 10 height 11
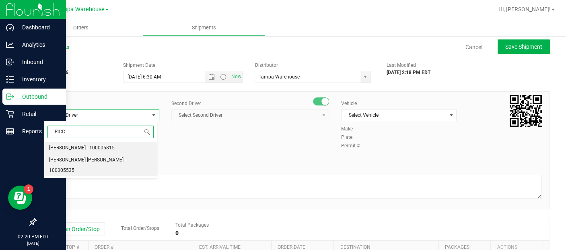
click at [86, 160] on span "[PERSON_NAME] [PERSON_NAME] - 100005535" at bounding box center [100, 165] width 103 height 21
type input "RICC"
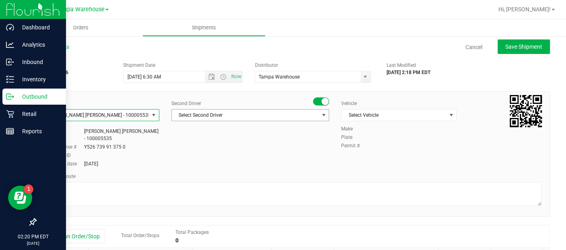
click at [309, 113] on span "Select Second Driver" at bounding box center [245, 114] width 147 height 11
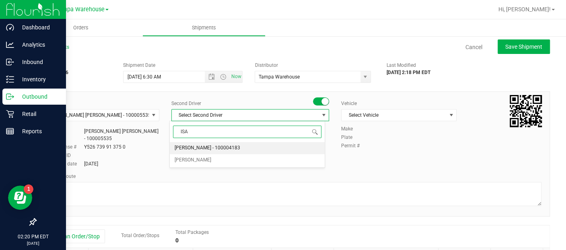
type input "[DEMOGRAPHIC_DATA]"
click at [232, 149] on span "[PERSON_NAME] - 100003927" at bounding box center [207, 148] width 66 height 10
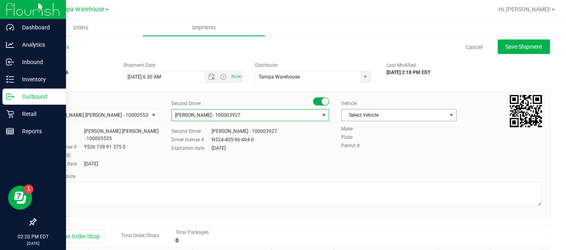
click at [398, 117] on span "Select Vehicle" at bounding box center [393, 114] width 105 height 11
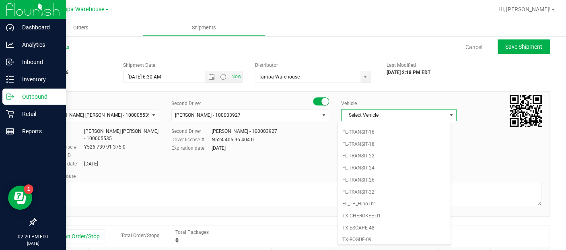
scroll to position [619, 0]
click at [402, 115] on span "Select Vehicle" at bounding box center [393, 114] width 105 height 11
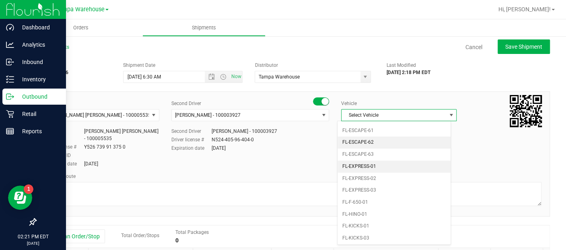
scroll to position [148, 0]
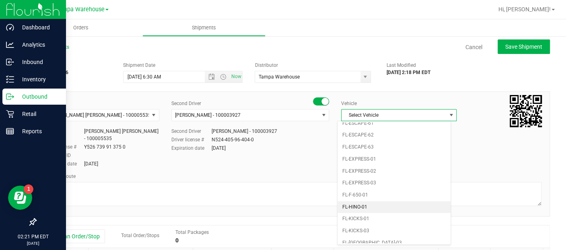
click at [361, 201] on li "FL-HINO-01" at bounding box center [393, 207] width 113 height 12
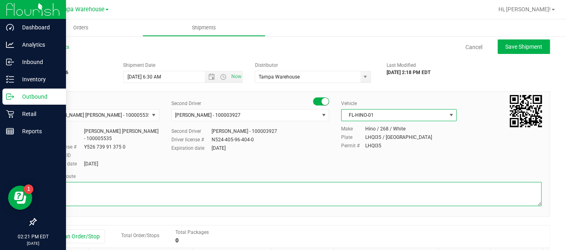
click at [326, 192] on textarea at bounding box center [292, 194] width 497 height 24
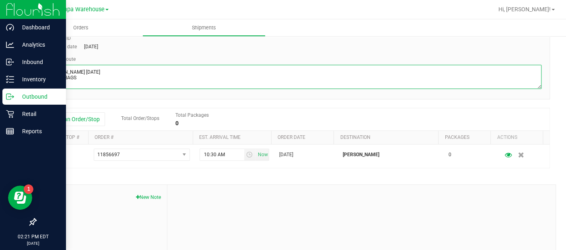
scroll to position [0, 0]
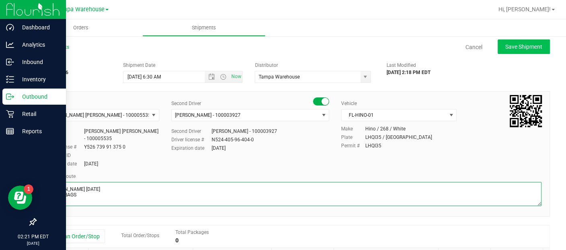
type textarea "[PERSON_NAME] [DATE] SMALL BAGS"
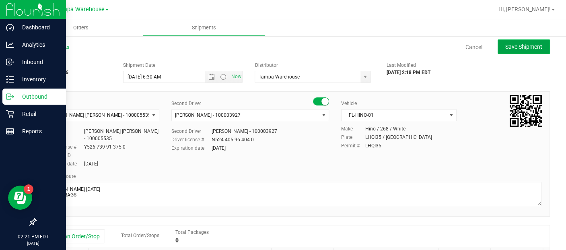
click at [509, 43] on span "Save Shipment" at bounding box center [523, 46] width 37 height 6
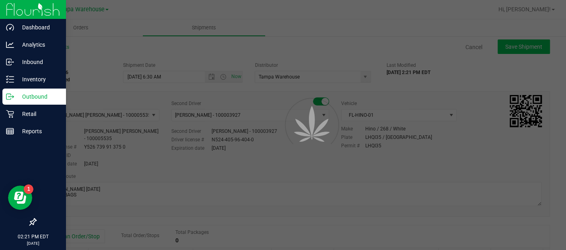
type input "[DATE] 10:30 AM"
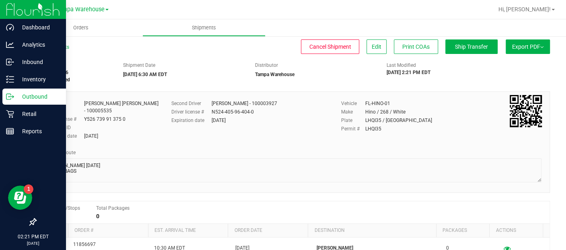
click at [523, 47] on span "Export PDF" at bounding box center [527, 46] width 31 height 6
click at [522, 47] on span "Export PDF" at bounding box center [527, 46] width 31 height 6
click at [501, 72] on li "Manifest by Lot" at bounding box center [524, 76] width 81 height 12
click at [464, 41] on button "Ship Transfer" at bounding box center [471, 46] width 52 height 14
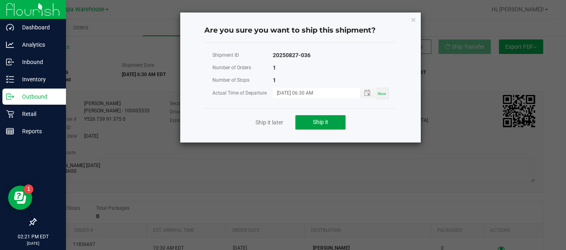
click at [328, 121] on span "Ship it" at bounding box center [320, 122] width 15 height 6
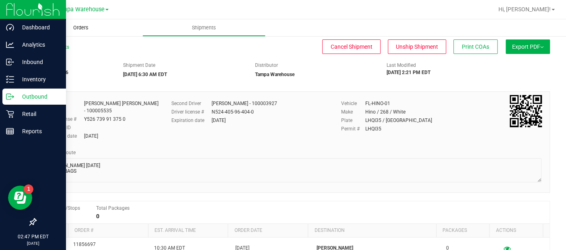
click at [84, 34] on uib-tab-heading "Orders" at bounding box center [80, 27] width 123 height 17
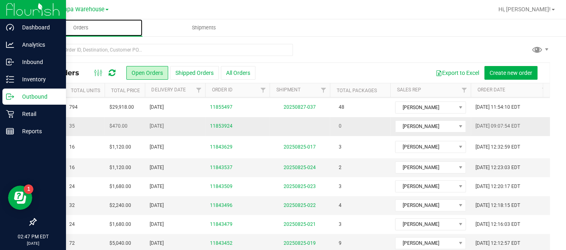
scroll to position [0, 163]
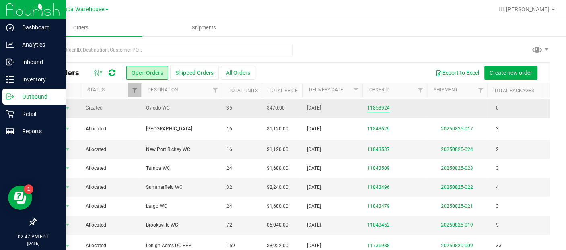
click at [373, 104] on link "11853924" at bounding box center [378, 108] width 23 height 8
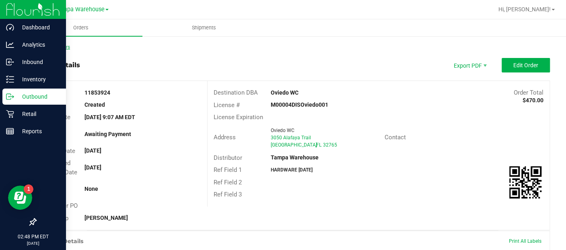
click at [55, 44] on link "Back to Orders" at bounding box center [52, 47] width 35 height 6
